Goal: Task Accomplishment & Management: Complete application form

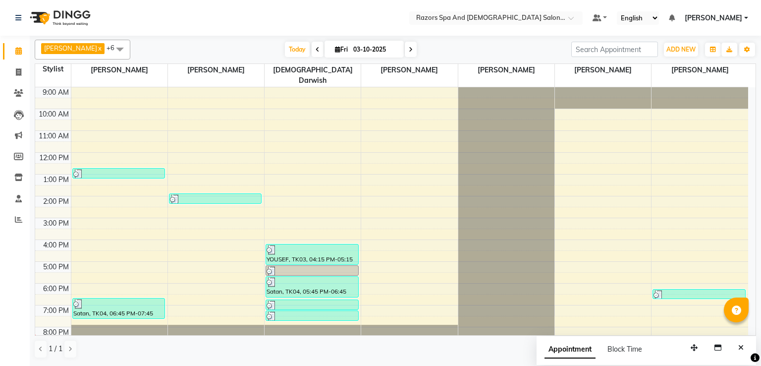
scroll to position [65, 0]
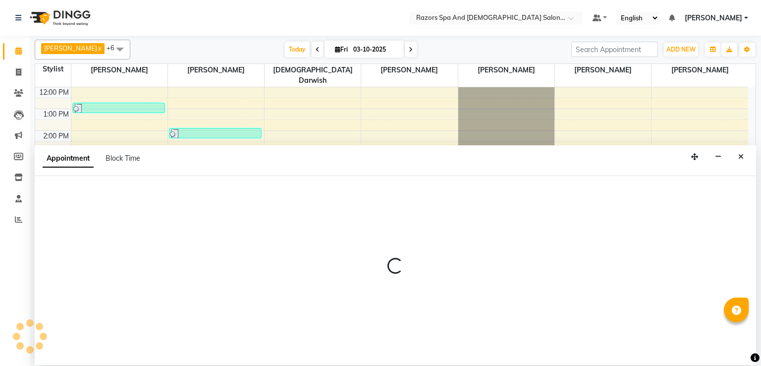
select select "92551"
select select "tentative"
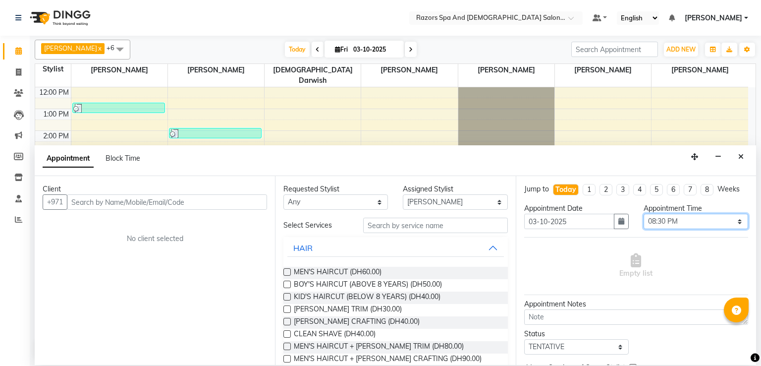
click at [685, 222] on select "Select 10:00 AM 10:05 AM 10:10 AM 10:15 AM 10:20 AM 10:25 AM 10:30 AM 10:35 AM …" at bounding box center [696, 221] width 105 height 15
select select "1240"
click at [644, 214] on select "Select 10:00 AM 10:05 AM 10:10 AM 10:15 AM 10:20 AM 10:25 AM 10:30 AM 10:35 AM …" at bounding box center [696, 221] width 105 height 15
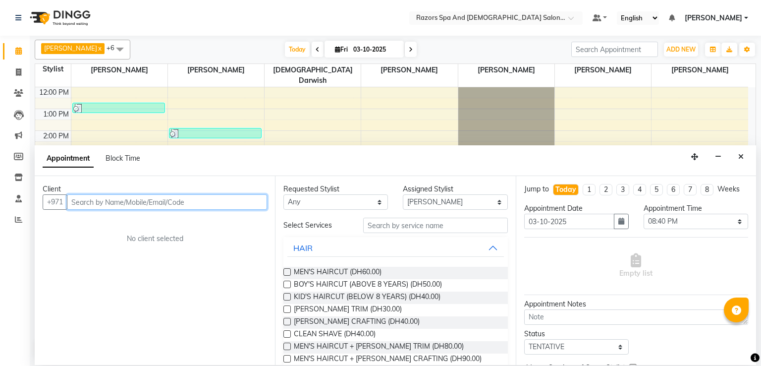
click at [208, 202] on input "text" at bounding box center [167, 201] width 200 height 15
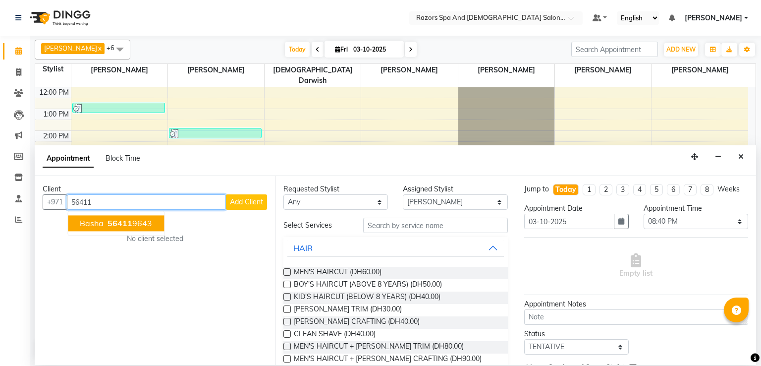
click at [143, 223] on ngb-highlight "56411 9643" at bounding box center [129, 223] width 47 height 10
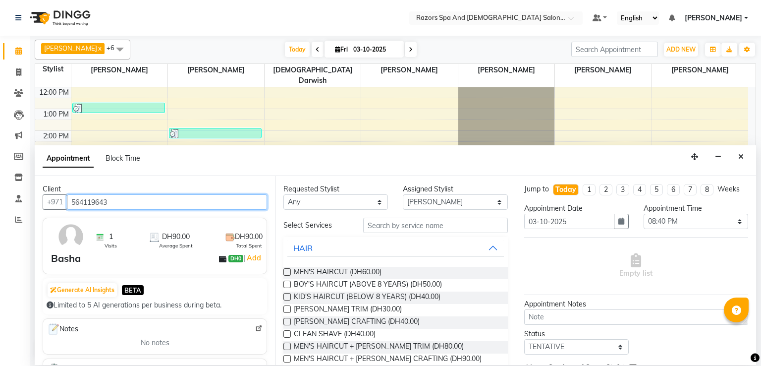
type input "564119643"
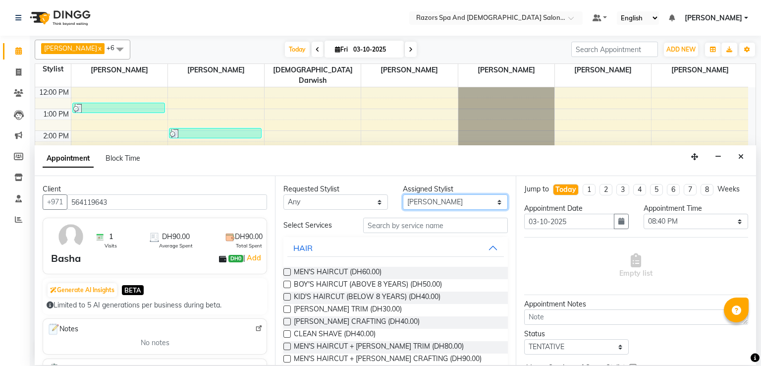
click at [464, 209] on select "Select [PERSON_NAME] Alaseel [PERSON_NAME] Anwar [PERSON_NAME] Islam [PERSON_NA…" at bounding box center [455, 201] width 105 height 15
click at [343, 200] on select "Any [PERSON_NAME] Alaseel [PERSON_NAME] Anwar [PERSON_NAME] Islam [PERSON_NAME]…" at bounding box center [336, 201] width 105 height 15
select select "92552"
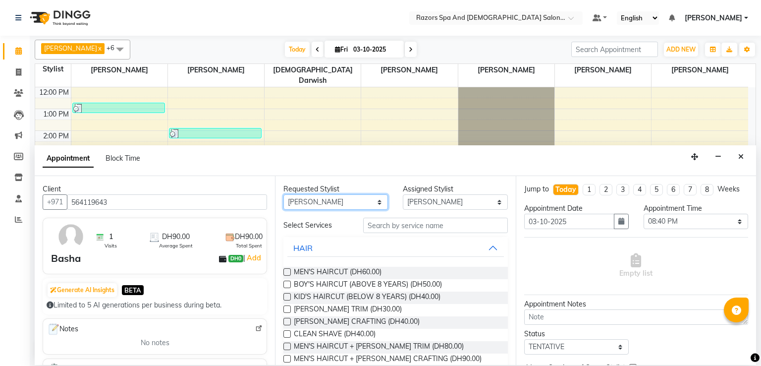
click at [284, 194] on select "Any [PERSON_NAME] Alaseel [PERSON_NAME] Anwar [PERSON_NAME] Islam [PERSON_NAME]…" at bounding box center [336, 201] width 105 height 15
select select "92552"
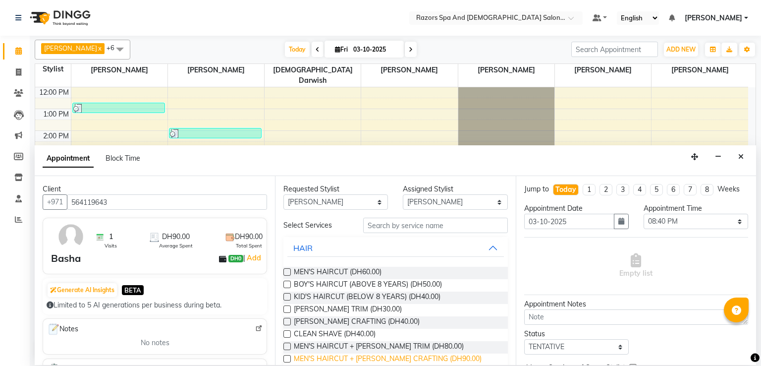
click at [450, 358] on span "MEN'S HAIRCUT + [PERSON_NAME] CRAFTING (DH90.00)" at bounding box center [388, 359] width 188 height 12
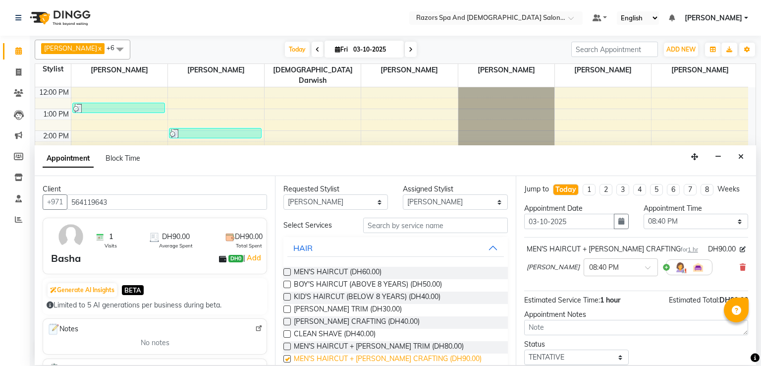
checkbox input "false"
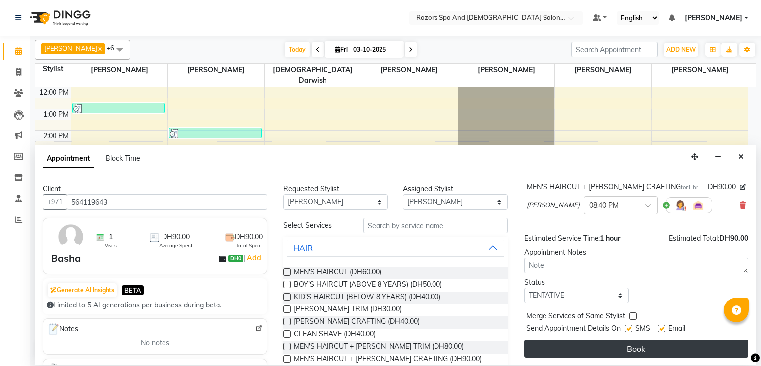
click at [659, 349] on button "Book" at bounding box center [637, 349] width 224 height 18
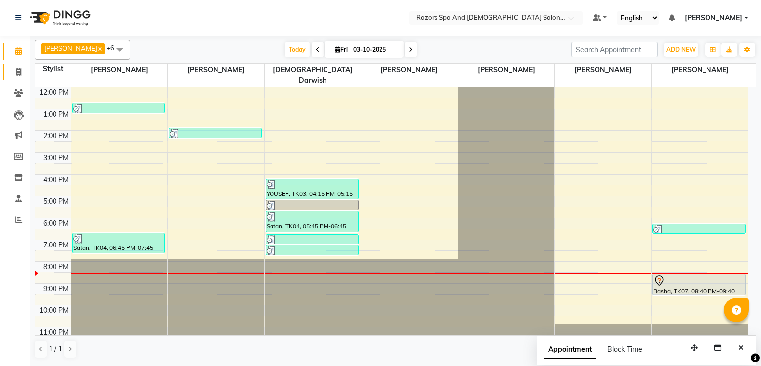
click at [18, 71] on icon at bounding box center [18, 71] width 5 height 7
select select "service"
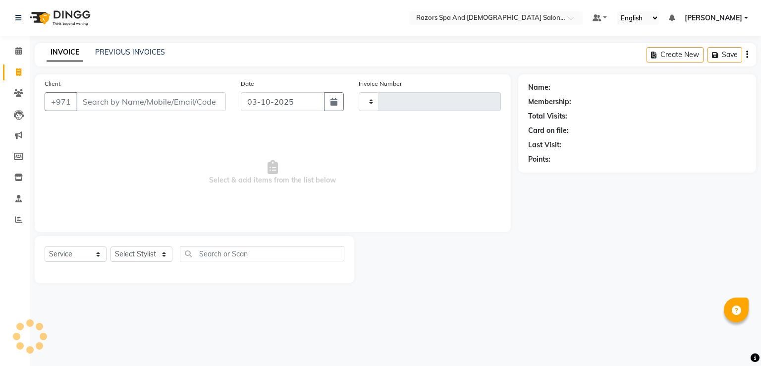
type input "1172"
select select "8419"
click at [185, 100] on input "Client" at bounding box center [151, 101] width 150 height 19
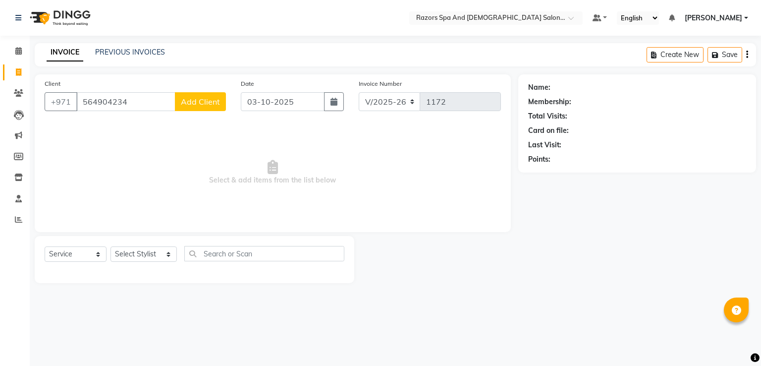
type input "564904234"
click at [208, 105] on span "Add Client" at bounding box center [200, 102] width 39 height 10
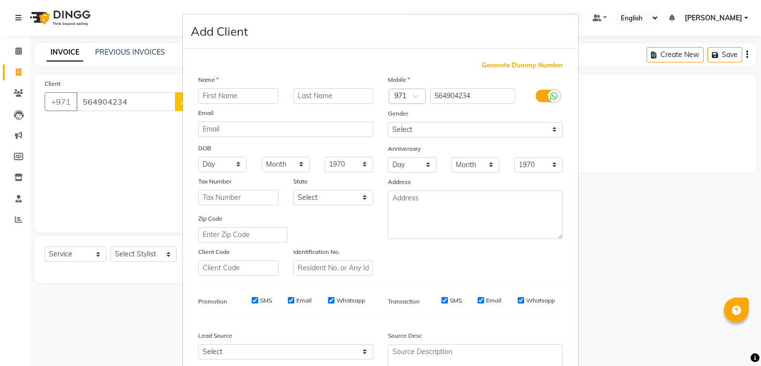
click at [249, 97] on input "text" at bounding box center [238, 95] width 80 height 15
type input "[PERSON_NAME]"
click at [434, 125] on select "Select [DEMOGRAPHIC_DATA] [DEMOGRAPHIC_DATA] Other Prefer Not To Say" at bounding box center [475, 129] width 175 height 15
select select "[DEMOGRAPHIC_DATA]"
click at [388, 122] on select "Select [DEMOGRAPHIC_DATA] [DEMOGRAPHIC_DATA] Other Prefer Not To Say" at bounding box center [475, 129] width 175 height 15
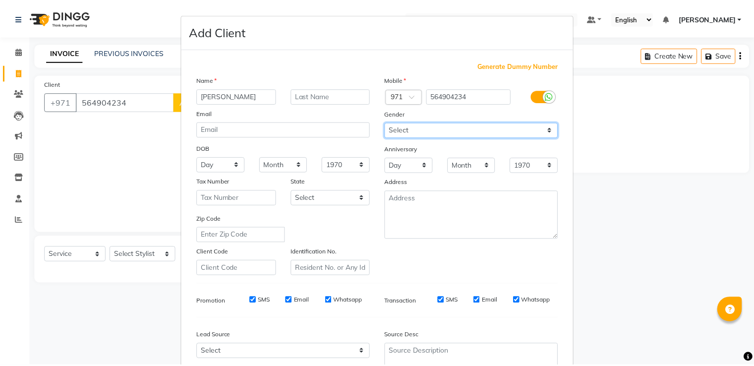
scroll to position [97, 0]
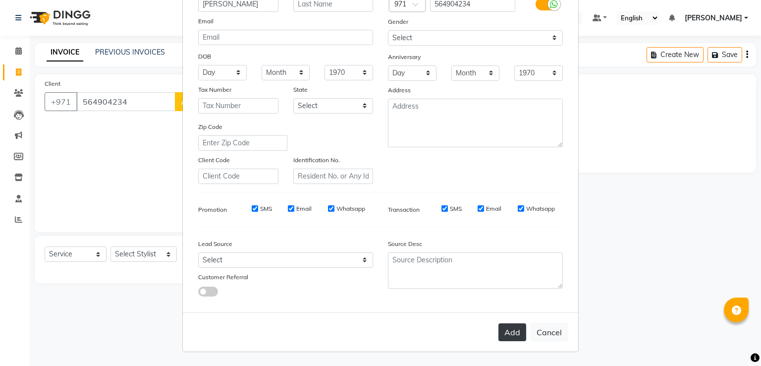
click at [512, 333] on button "Add" at bounding box center [513, 332] width 28 height 18
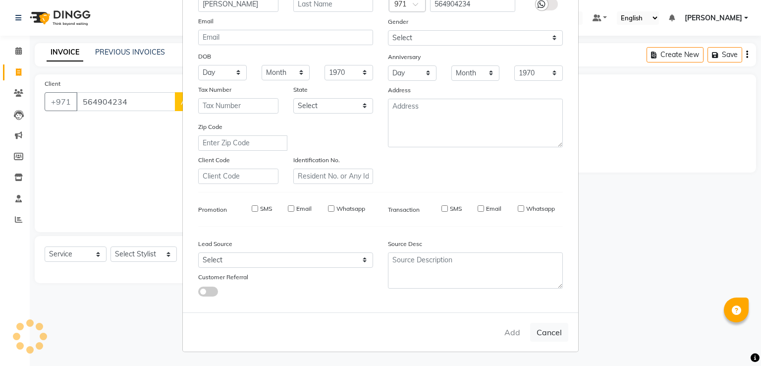
select select
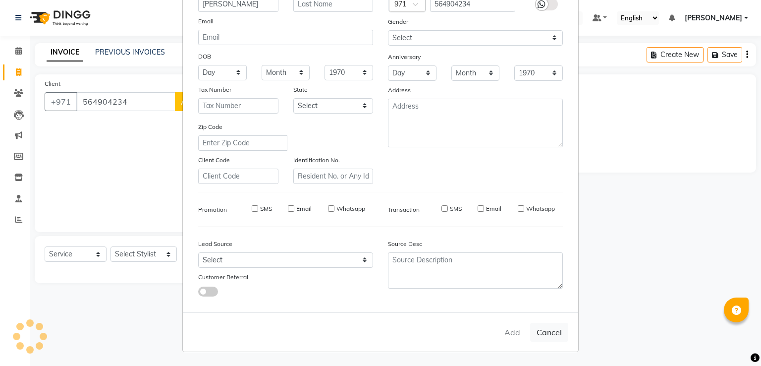
select select
checkbox input "false"
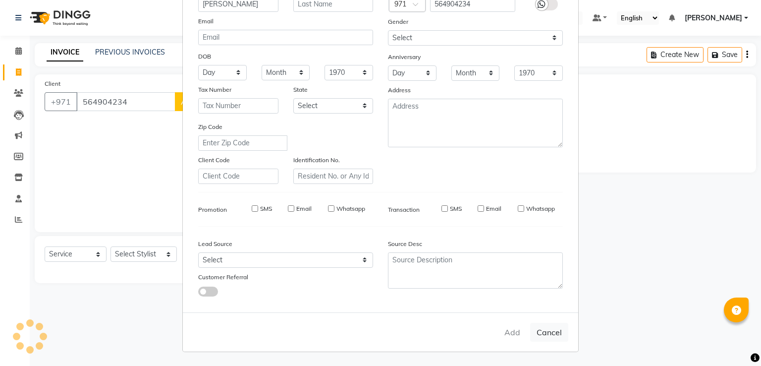
checkbox input "false"
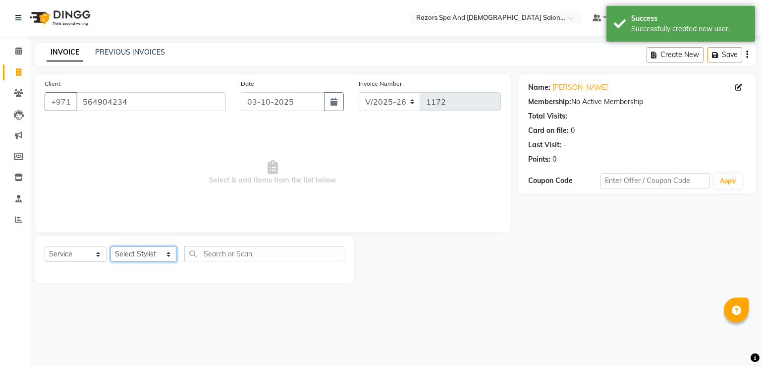
click at [140, 258] on select "Select Stylist [PERSON_NAME] Alaseel [PERSON_NAME] Anwar [PERSON_NAME] Islam [P…" at bounding box center [144, 253] width 66 height 15
select select "81370"
click at [111, 247] on select "Select Stylist [PERSON_NAME] Alaseel [PERSON_NAME] Anwar [PERSON_NAME] Islam [P…" at bounding box center [144, 253] width 66 height 15
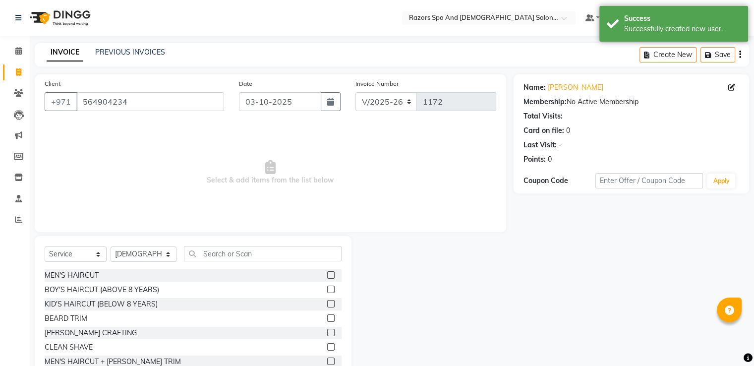
click at [327, 336] on label at bounding box center [330, 332] width 7 height 7
click at [327, 336] on input "checkbox" at bounding box center [330, 333] width 6 height 6
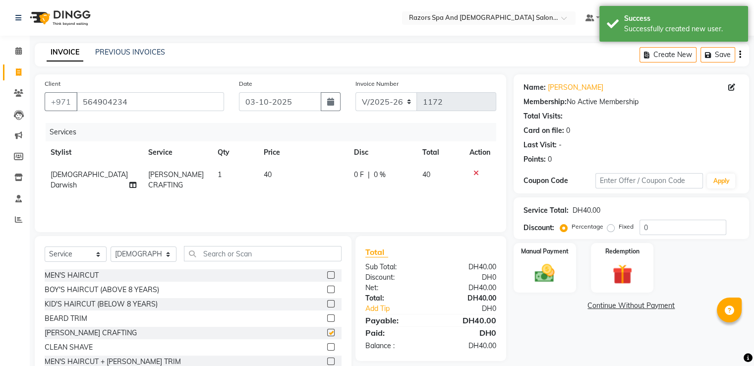
checkbox input "false"
click at [555, 280] on img at bounding box center [544, 274] width 33 height 24
click at [643, 306] on span "CARD" at bounding box center [642, 305] width 21 height 11
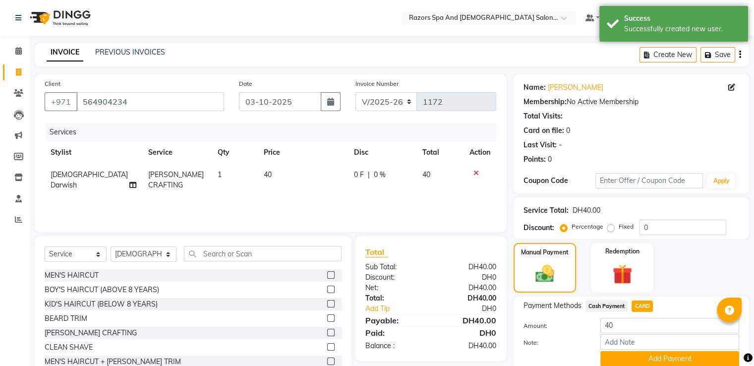
scroll to position [40, 0]
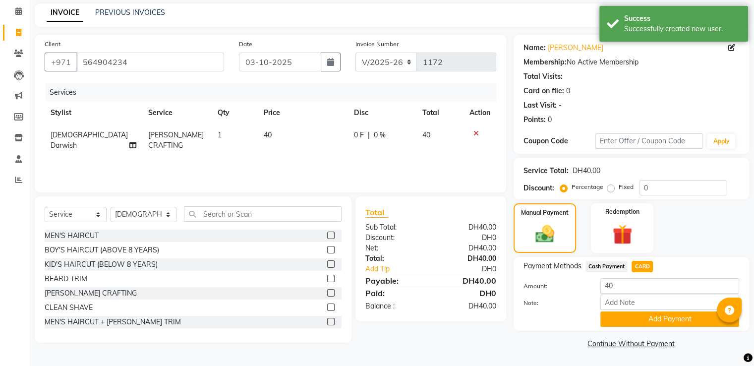
click at [644, 323] on button "Add Payment" at bounding box center [669, 318] width 139 height 15
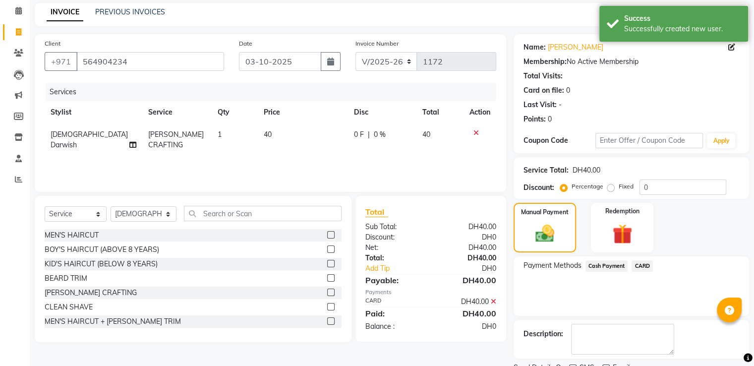
scroll to position [81, 0]
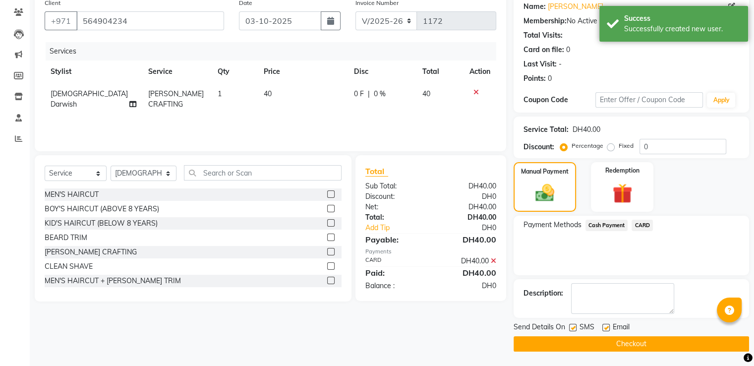
click at [608, 347] on button "Checkout" at bounding box center [631, 343] width 235 height 15
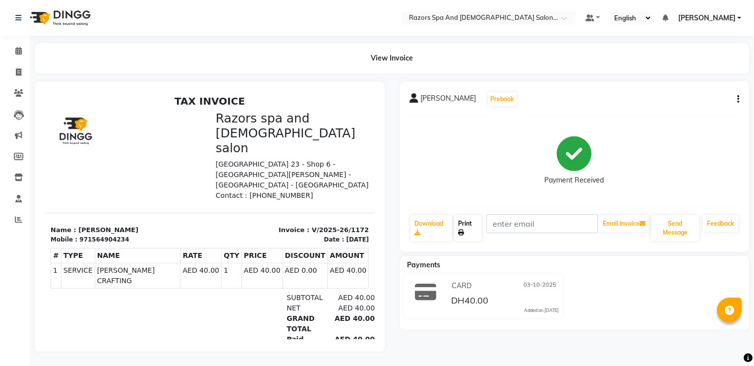
click at [22, 64] on link "Invoice" at bounding box center [15, 72] width 24 height 16
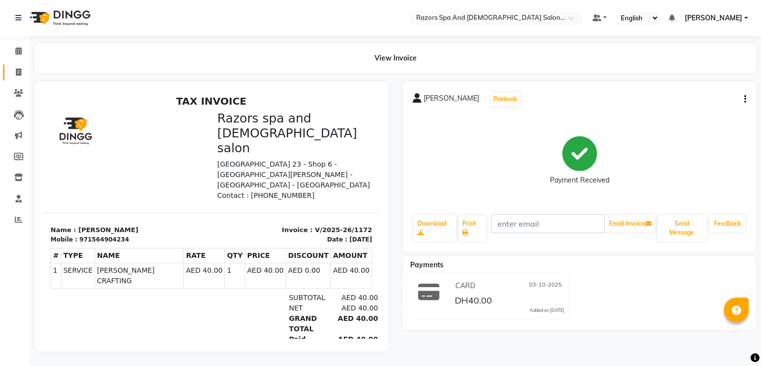
select select "service"
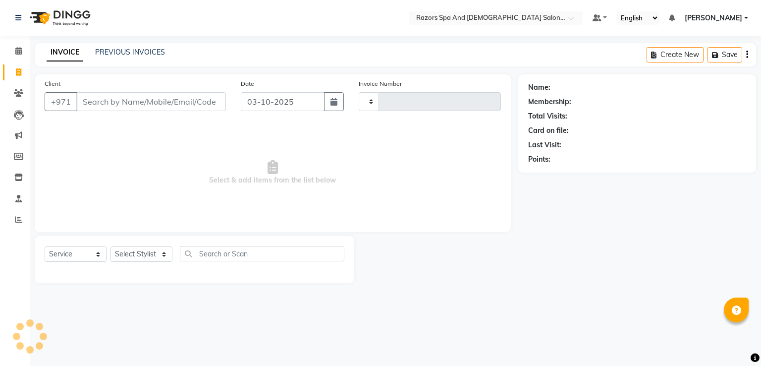
type input "1173"
select select "8419"
click at [141, 55] on link "PREVIOUS INVOICES" at bounding box center [130, 52] width 70 height 9
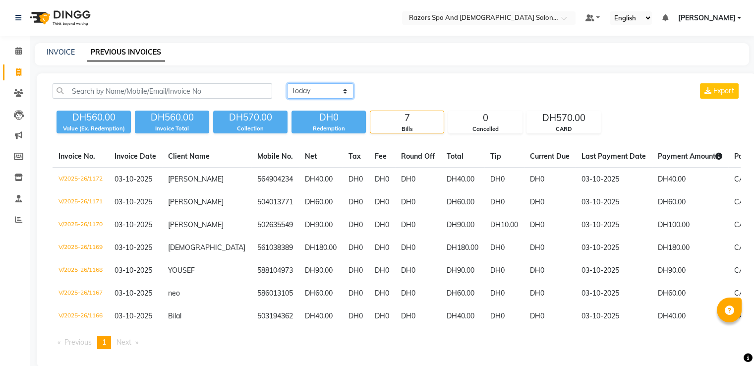
click at [321, 96] on select "[DATE] [DATE] Custom Range" at bounding box center [320, 90] width 66 height 15
click at [287, 83] on select "[DATE] [DATE] Custom Range" at bounding box center [320, 90] width 66 height 15
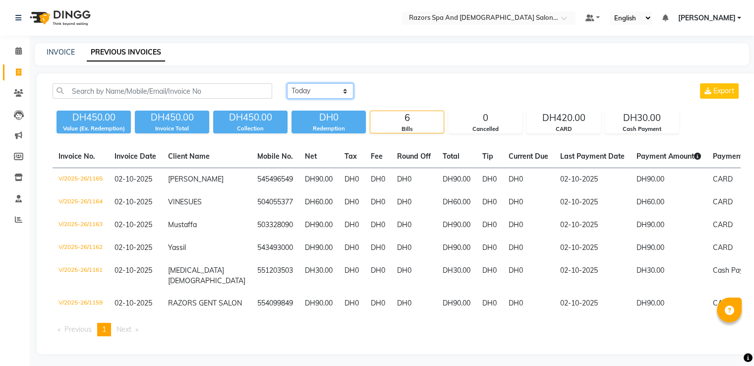
click at [312, 98] on select "[DATE] [DATE] Custom Range" at bounding box center [320, 90] width 66 height 15
select select "range"
click at [287, 83] on select "[DATE] [DATE] Custom Range" at bounding box center [320, 90] width 66 height 15
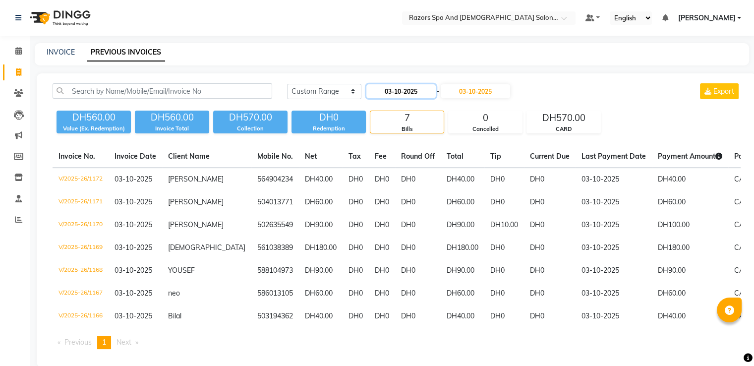
click at [410, 93] on input "03-10-2025" at bounding box center [400, 91] width 69 height 14
select select "10"
select select "2025"
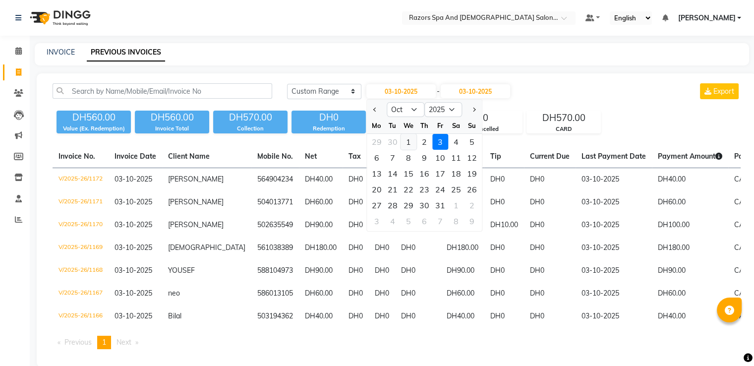
click at [408, 144] on div "1" at bounding box center [409, 142] width 16 height 16
type input "01-10-2025"
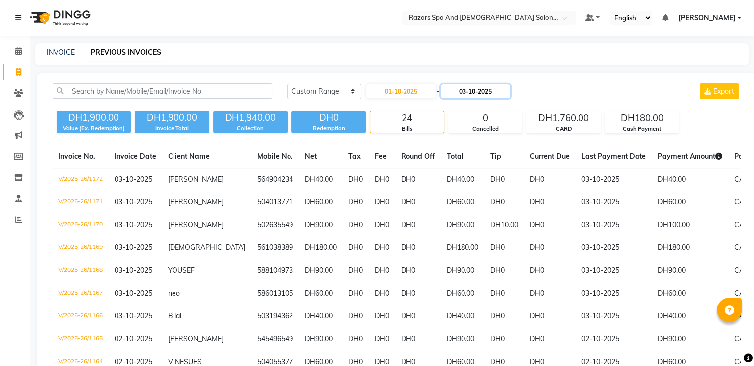
click at [464, 92] on input "03-10-2025" at bounding box center [475, 91] width 69 height 14
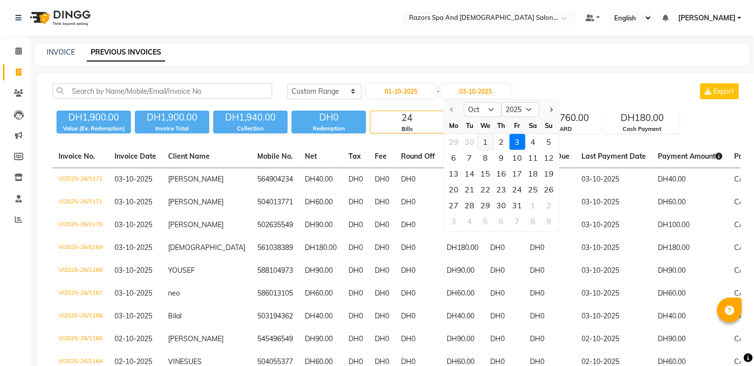
click at [485, 144] on div "1" at bounding box center [485, 142] width 16 height 16
type input "01-10-2025"
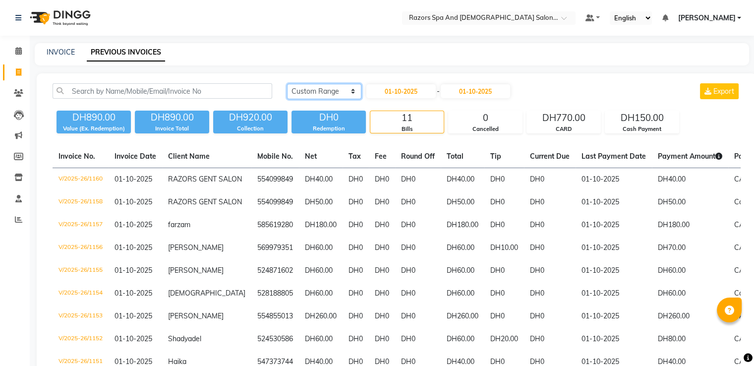
click at [333, 94] on select "[DATE] [DATE] Custom Range" at bounding box center [324, 91] width 74 height 15
click at [287, 84] on select "[DATE] [DATE] Custom Range" at bounding box center [324, 91] width 74 height 15
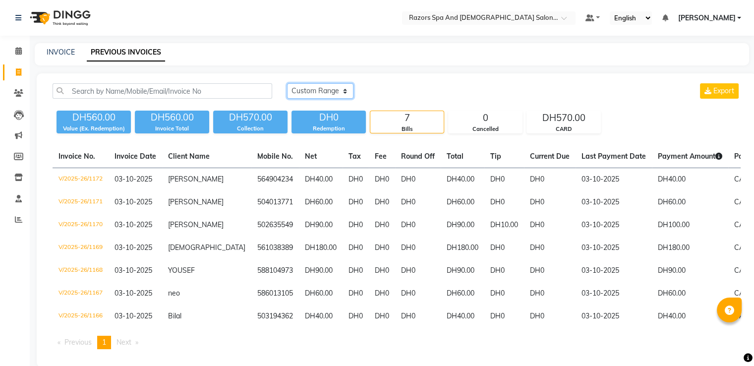
click at [323, 92] on select "[DATE] [DATE] Custom Range" at bounding box center [320, 90] width 66 height 15
click at [425, 82] on div "[DATE] [DATE] Custom Range Export DH560.00 Value (Ex. Redemption) DH560.00 Invo…" at bounding box center [397, 219] width 720 height 293
click at [498, 16] on input "text" at bounding box center [479, 19] width 144 height 10
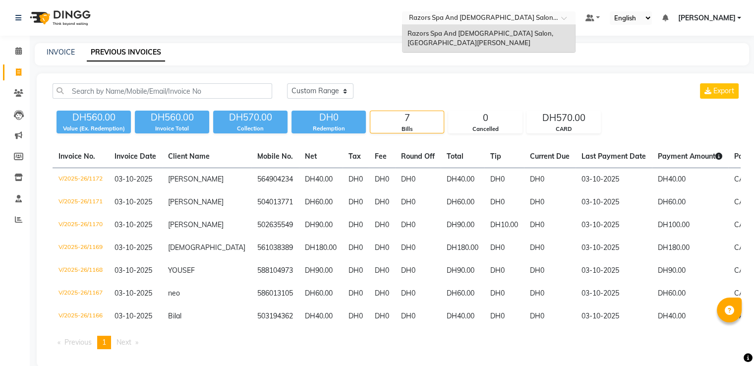
click at [509, 15] on input "text" at bounding box center [479, 19] width 144 height 10
click at [413, 97] on div "[DATE] [DATE] Custom Range Export" at bounding box center [514, 90] width 454 height 15
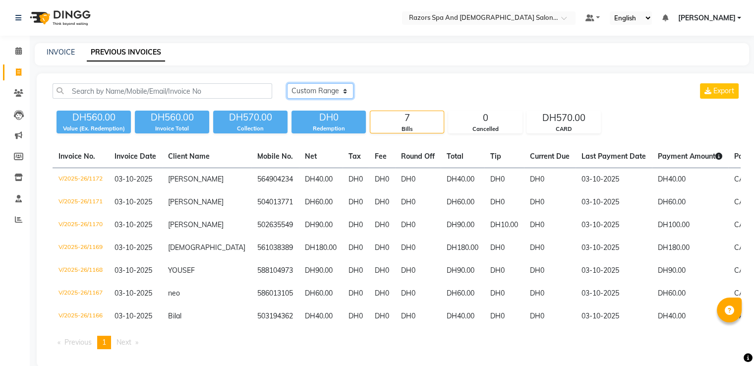
click at [319, 86] on select "[DATE] [DATE] Custom Range" at bounding box center [320, 90] width 66 height 15
select select "range"
click at [287, 83] on select "[DATE] [DATE] Custom Range" at bounding box center [320, 90] width 66 height 15
click at [398, 93] on input "03-10-2025" at bounding box center [400, 91] width 69 height 14
select select "10"
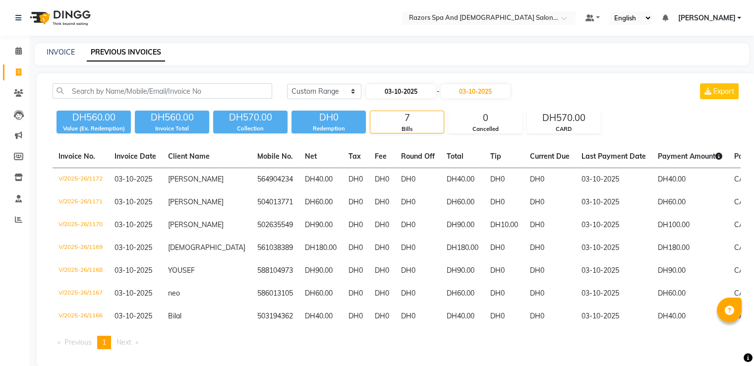
select select "2025"
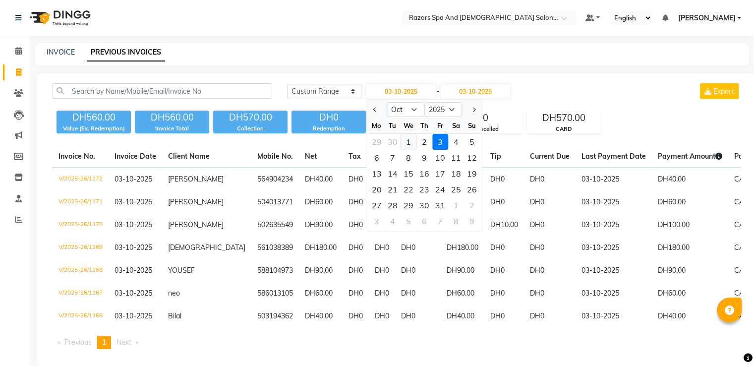
click at [408, 141] on div "1" at bounding box center [409, 142] width 16 height 16
type input "01-10-2025"
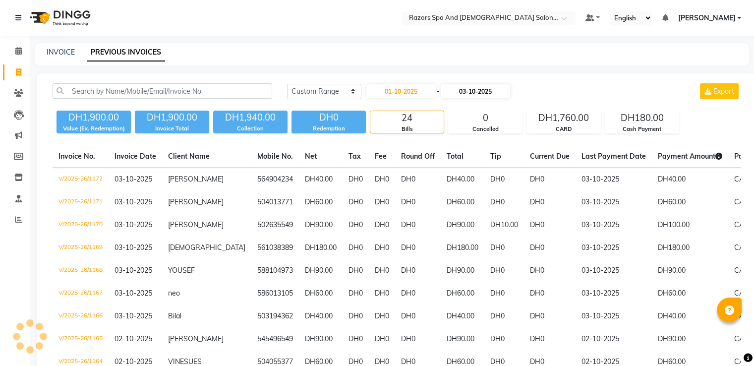
click at [486, 89] on input "03-10-2025" at bounding box center [475, 91] width 69 height 14
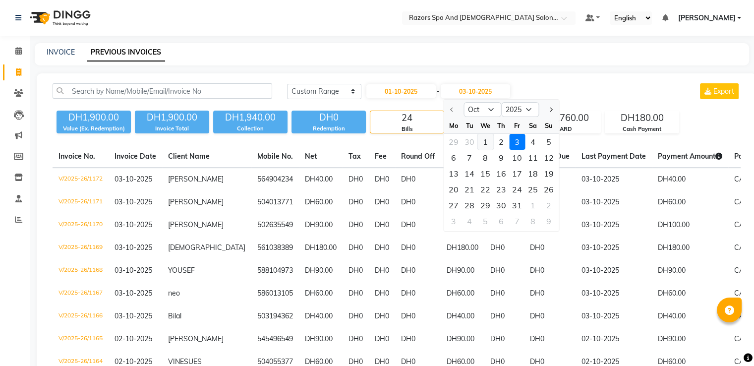
click at [486, 142] on div "1" at bounding box center [485, 142] width 16 height 16
type input "01-10-2025"
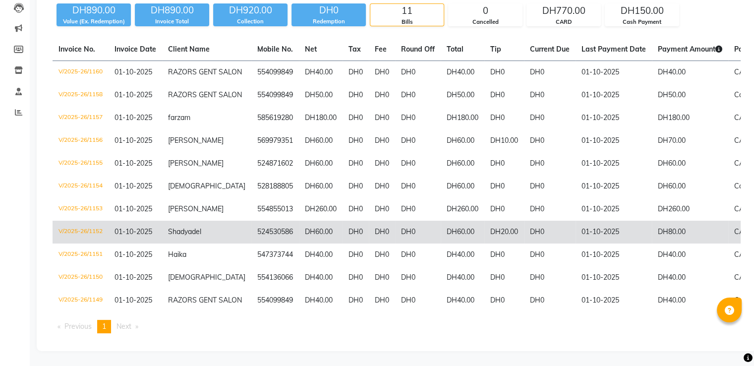
scroll to position [140, 0]
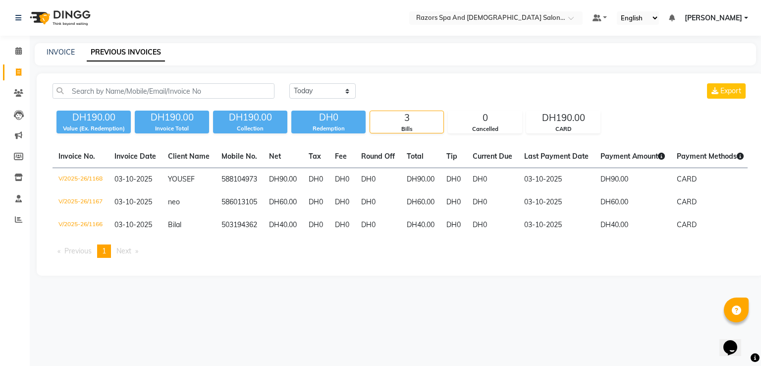
select select "range"
click at [290, 83] on select "[DATE] [DATE] Custom Range" at bounding box center [323, 90] width 66 height 15
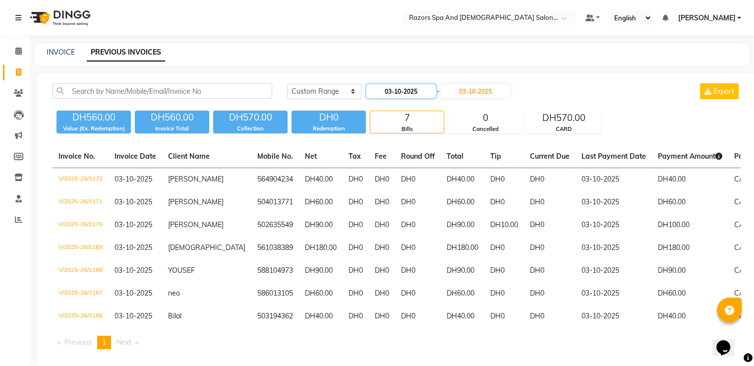
click at [406, 92] on input "03-10-2025" at bounding box center [400, 91] width 69 height 14
select select "10"
select select "2025"
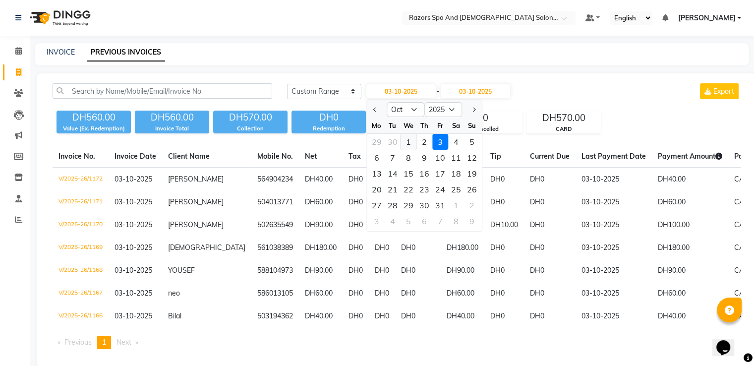
click at [410, 144] on div "1" at bounding box center [409, 142] width 16 height 16
type input "01-10-2025"
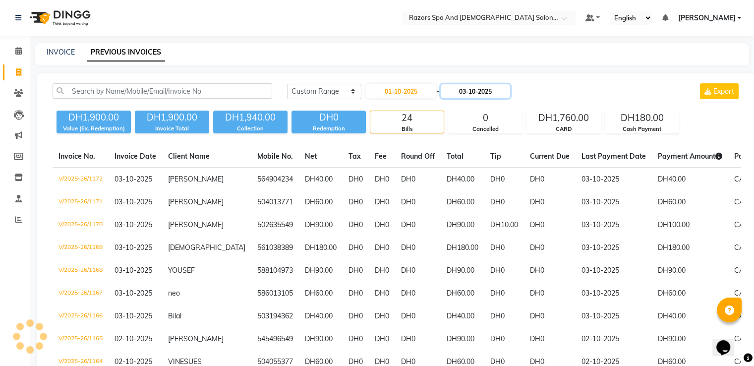
click at [480, 91] on input "03-10-2025" at bounding box center [475, 91] width 69 height 14
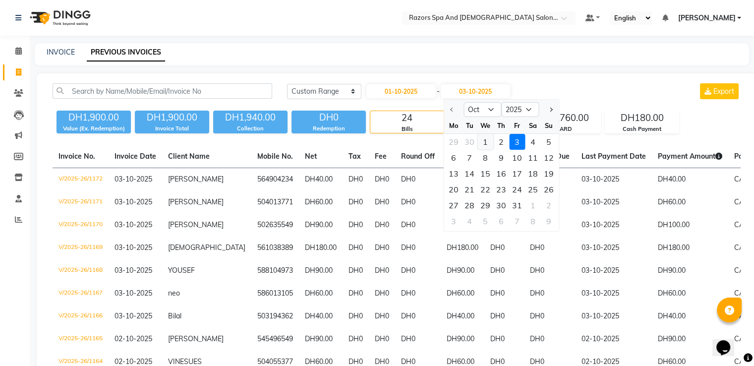
click at [486, 137] on div "1" at bounding box center [485, 142] width 16 height 16
type input "01-10-2025"
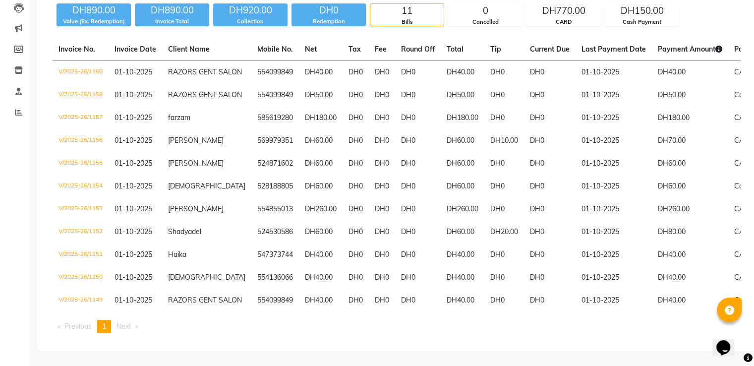
scroll to position [159, 0]
